Goal: Transaction & Acquisition: Obtain resource

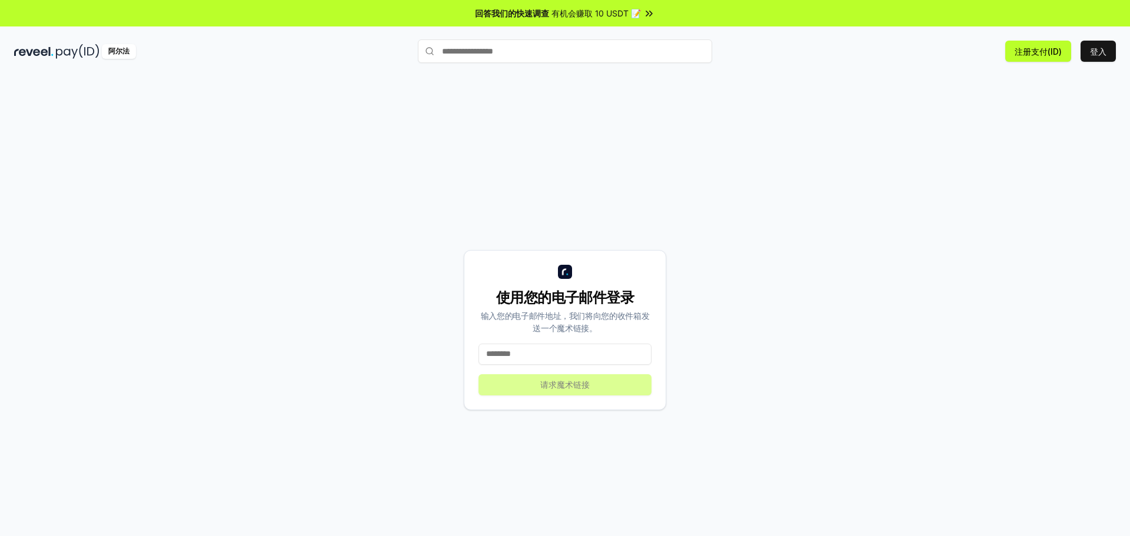
click at [576, 359] on input at bounding box center [565, 354] width 173 height 21
click at [591, 354] on input at bounding box center [565, 354] width 173 height 21
type input "**********"
click at [610, 384] on button "请求魔术链接" at bounding box center [565, 384] width 173 height 21
